Goal: Task Accomplishment & Management: Manage account settings

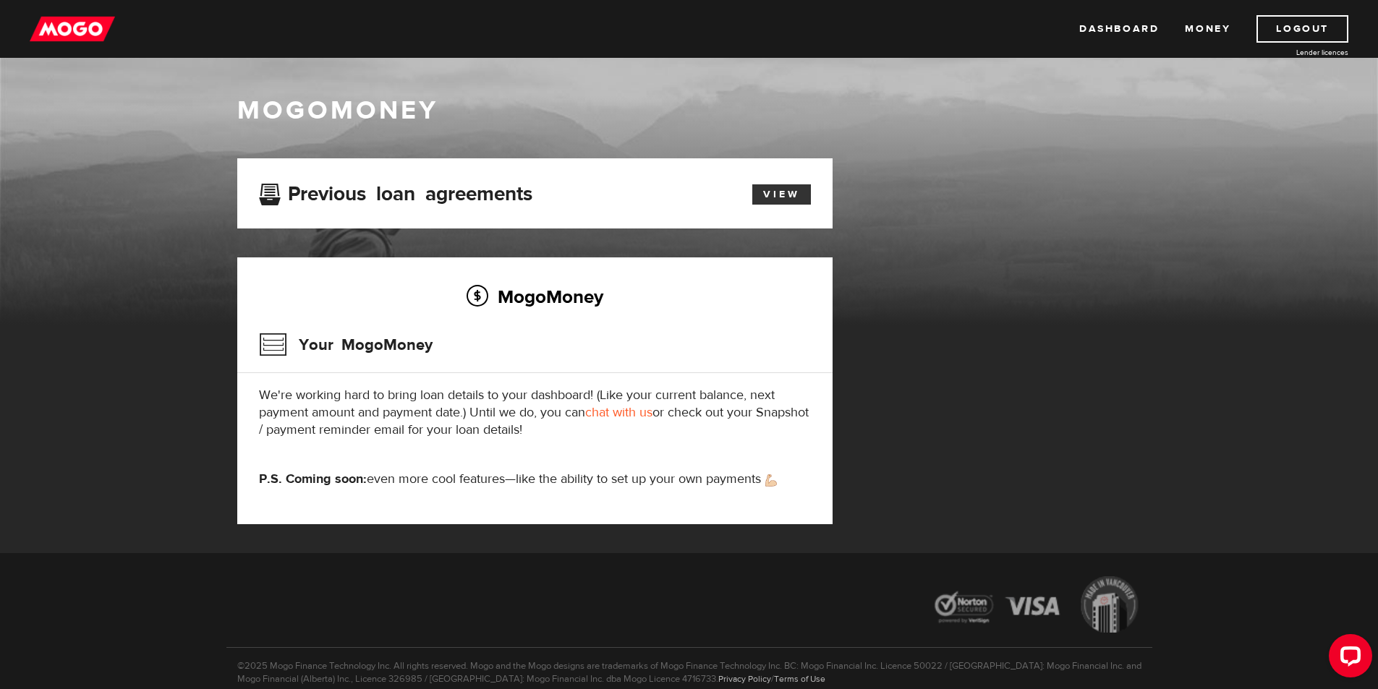
click at [784, 196] on link "View" at bounding box center [781, 194] width 59 height 20
click at [1195, 30] on link "Money" at bounding box center [1208, 28] width 46 height 27
click at [1139, 30] on link "Dashboard" at bounding box center [1119, 28] width 80 height 27
click at [1298, 33] on link "Logout" at bounding box center [1302, 28] width 92 height 27
